Goal: Find specific page/section: Find specific page/section

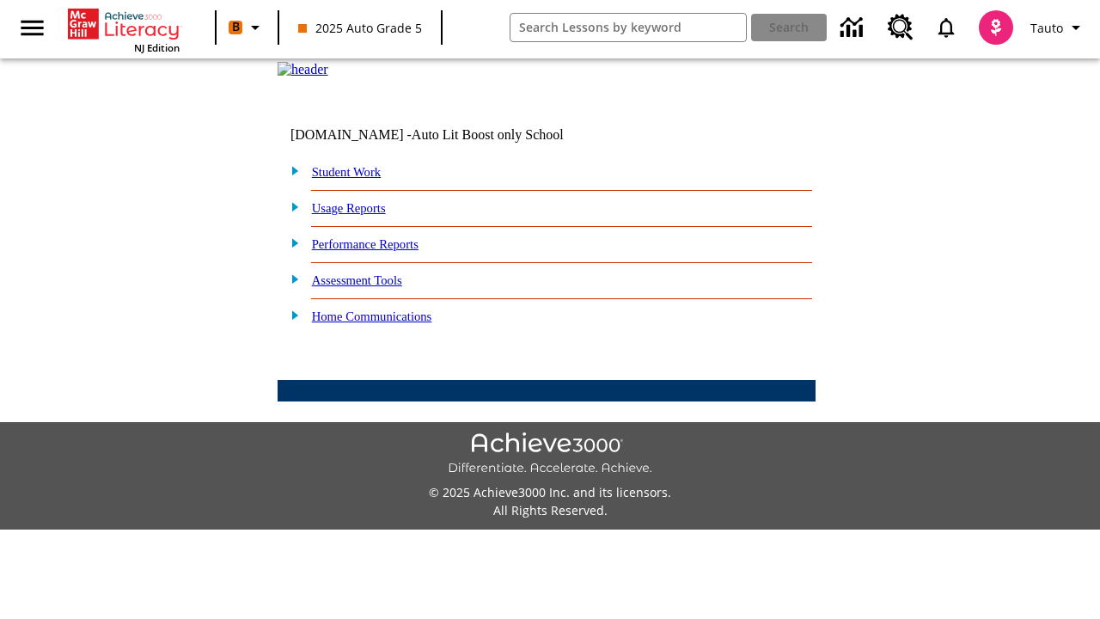
click at [357, 179] on link "Student Work" at bounding box center [346, 172] width 69 height 14
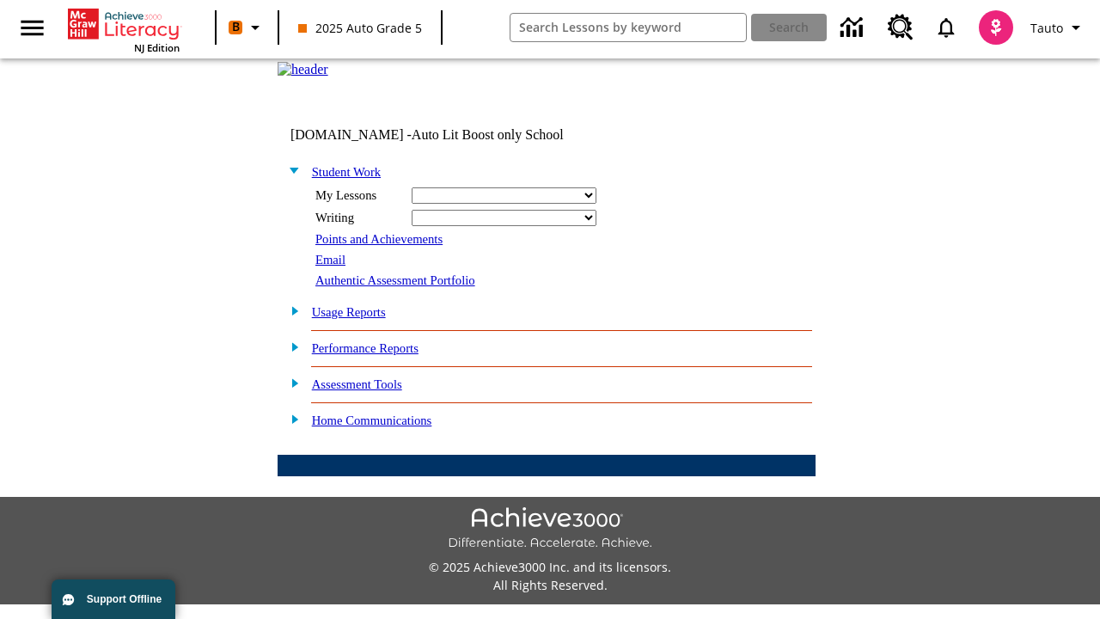
select select "/options/reports/?report_id=24&atype=14&section=2"
